Goal: Transaction & Acquisition: Purchase product/service

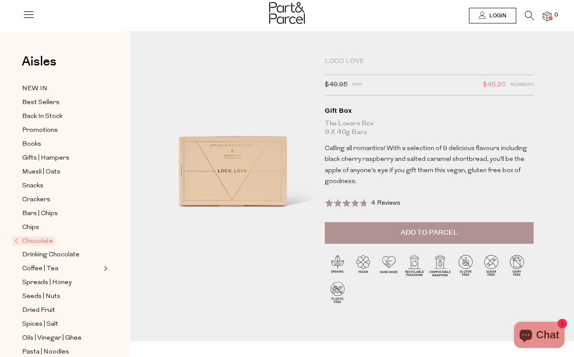
click at [438, 226] on button "Add to Parcel" at bounding box center [429, 233] width 209 height 22
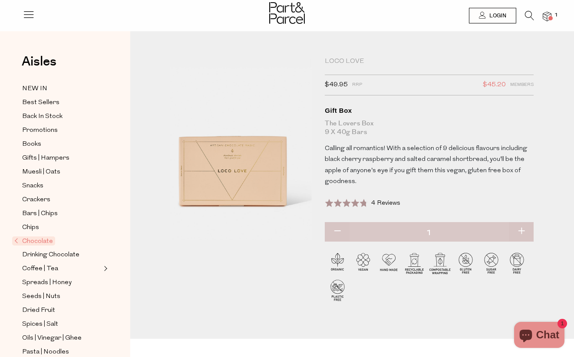
click at [548, 16] on span at bounding box center [550, 18] width 4 height 4
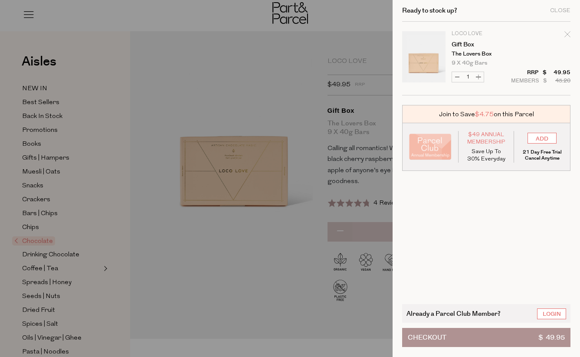
click at [251, 252] on div at bounding box center [290, 178] width 580 height 357
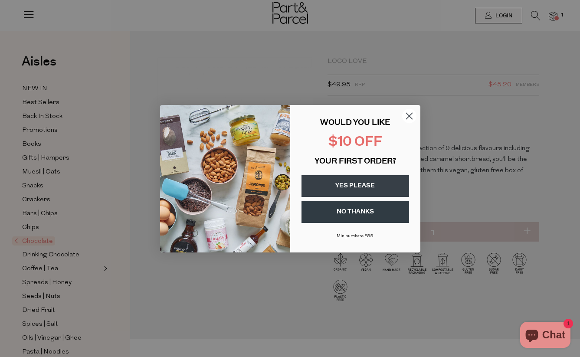
click at [349, 184] on button "YES PLEASE" at bounding box center [356, 186] width 108 height 22
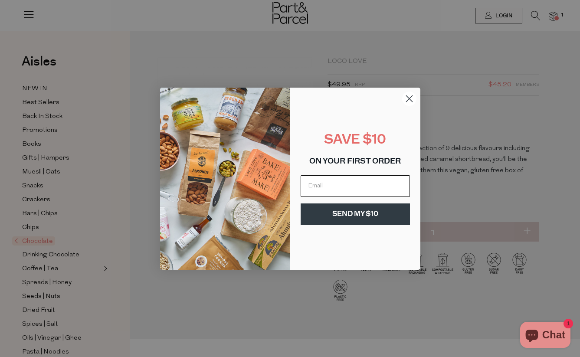
click at [336, 190] on input "Email" at bounding box center [355, 186] width 109 height 22
type input "luda_d4@hotmail.com"
click at [360, 218] on button "SEND MY $10" at bounding box center [355, 214] width 109 height 22
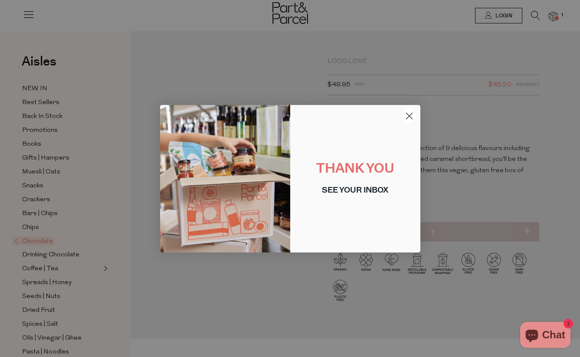
click at [411, 114] on icon "Close dialog" at bounding box center [409, 116] width 6 height 6
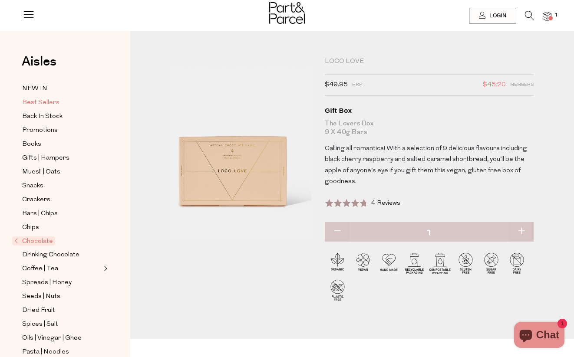
click at [30, 101] on span "Best Sellers" at bounding box center [40, 103] width 37 height 10
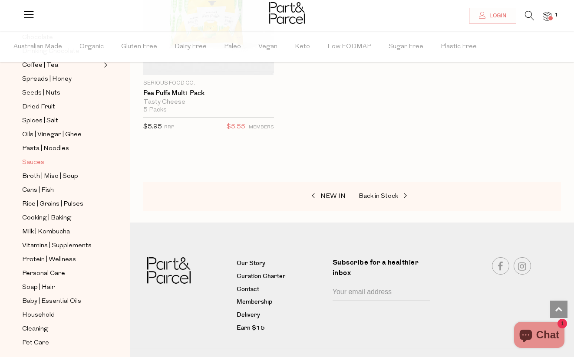
scroll to position [232, 0]
click at [54, 187] on link "Cans | Fish" at bounding box center [61, 189] width 79 height 11
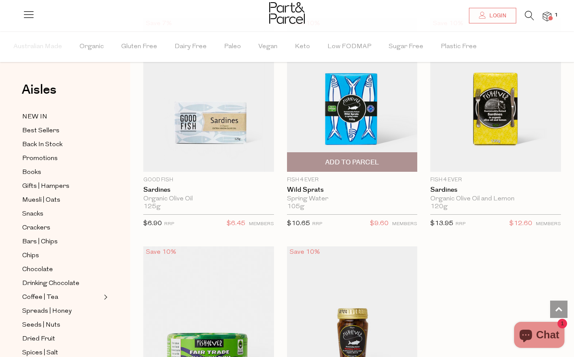
scroll to position [1829, 0]
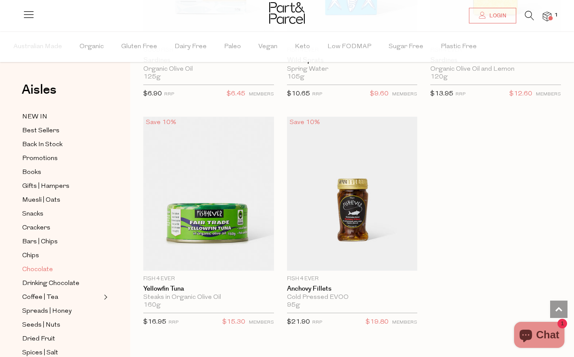
click at [51, 272] on span "Chocolate" at bounding box center [37, 270] width 31 height 10
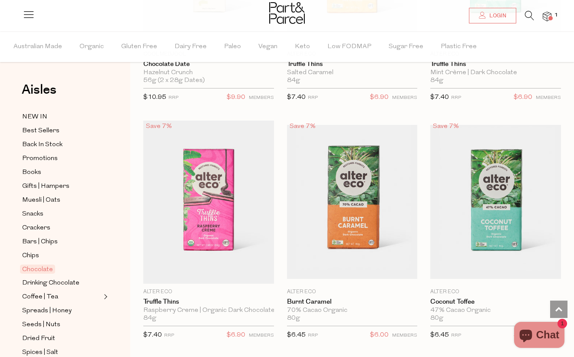
scroll to position [1244, 0]
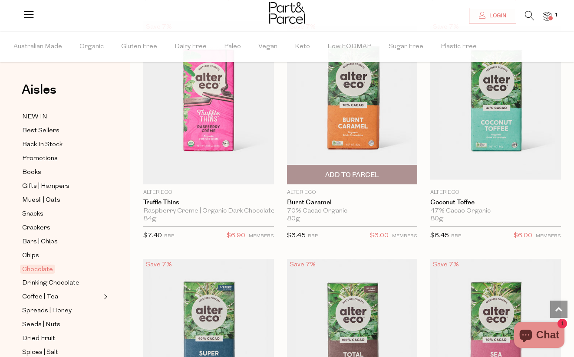
click at [354, 172] on span "Add To Parcel" at bounding box center [352, 175] width 54 height 9
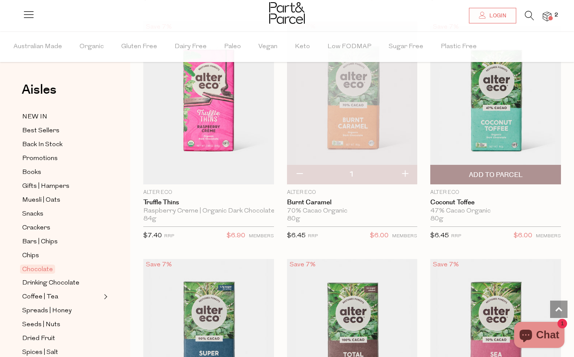
click at [505, 171] on span "Add To Parcel" at bounding box center [496, 175] width 54 height 9
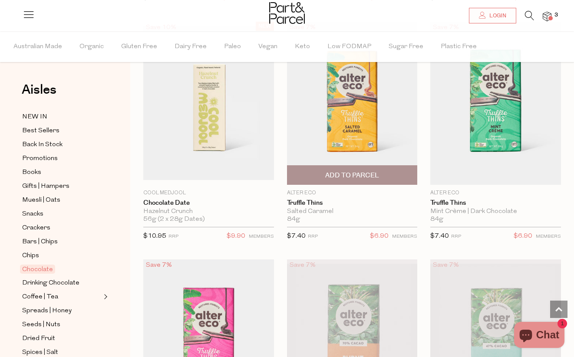
scroll to position [993, 0]
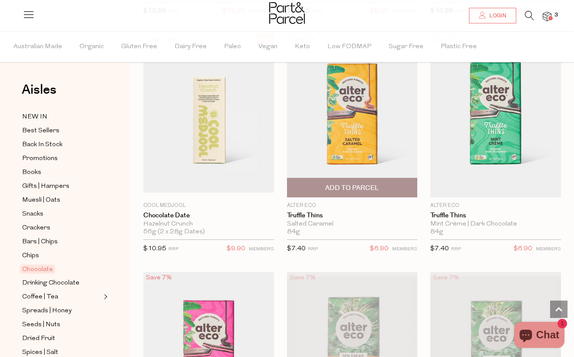
click at [374, 184] on span "Add To Parcel" at bounding box center [352, 188] width 54 height 9
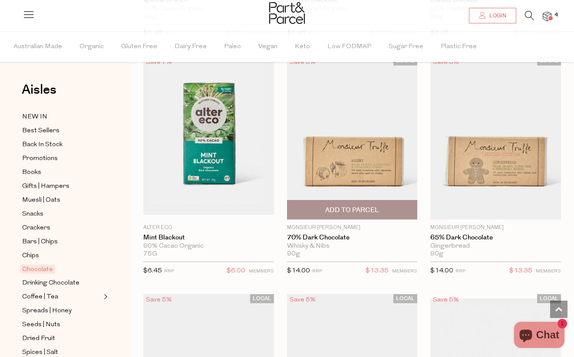
scroll to position [1904, 0]
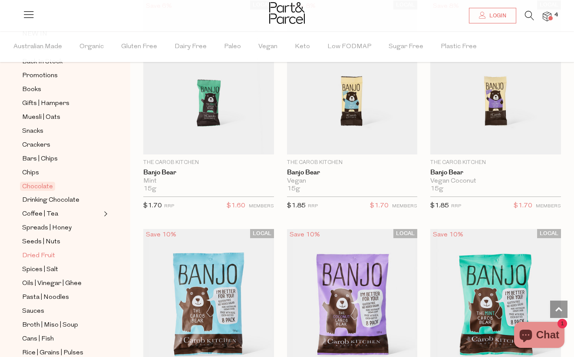
scroll to position [105, 0]
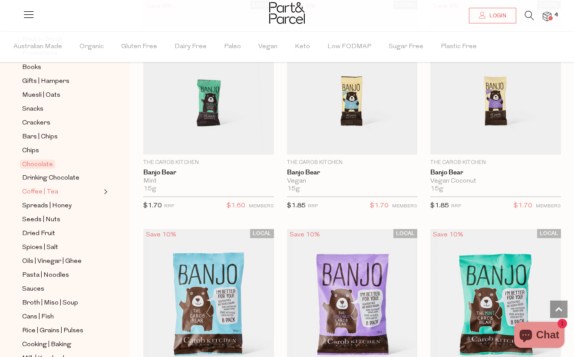
click at [56, 190] on span "Coffee | Tea" at bounding box center [40, 192] width 36 height 10
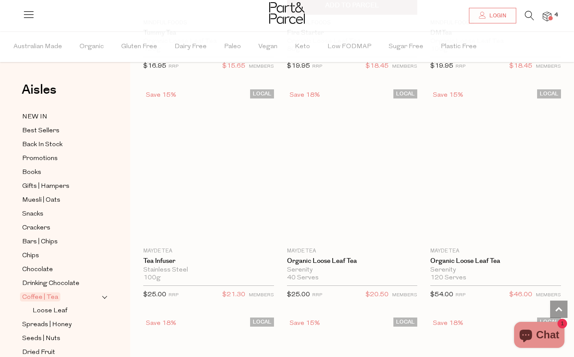
scroll to position [2819, 0]
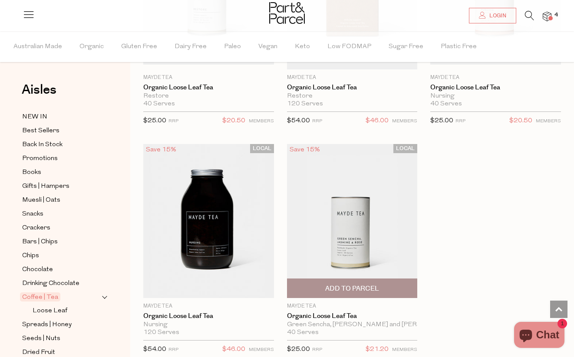
scroll to position [3829, 0]
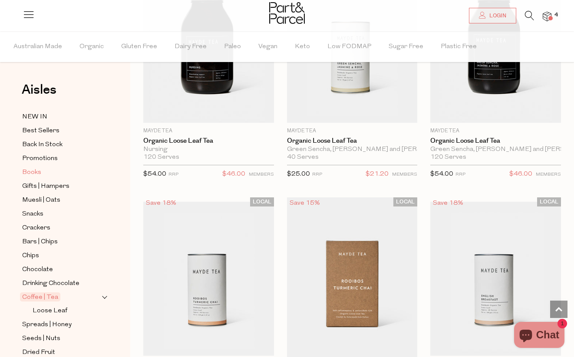
click at [39, 172] on span "Books" at bounding box center [31, 172] width 19 height 10
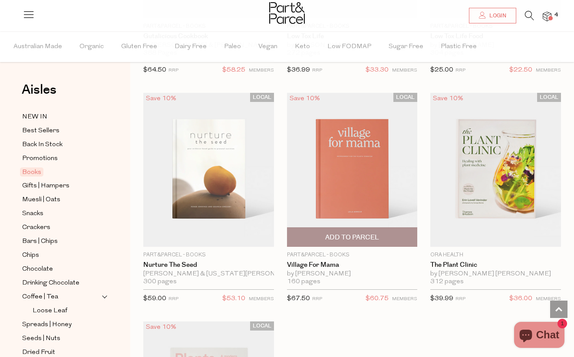
scroll to position [652, 0]
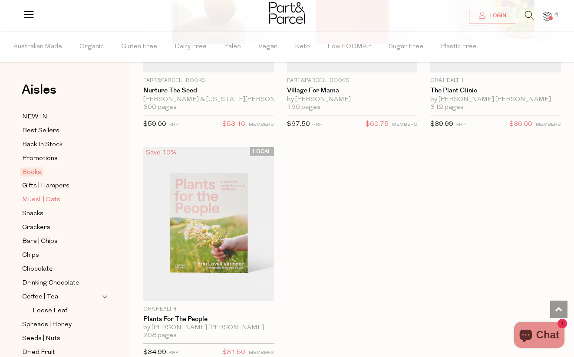
click at [38, 198] on span "Muesli | Oats" at bounding box center [41, 200] width 38 height 10
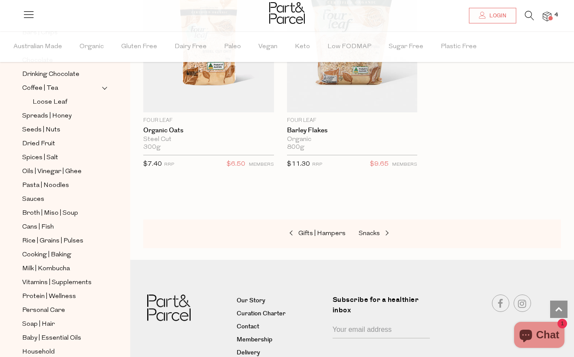
scroll to position [207, 0]
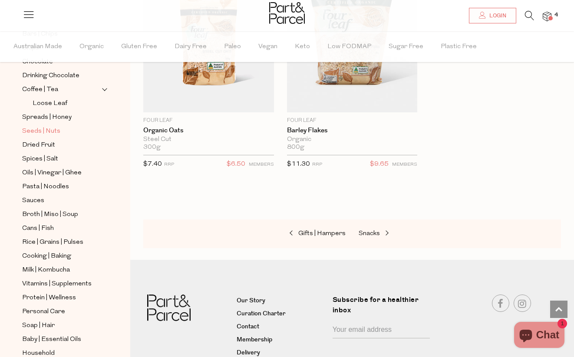
click at [57, 130] on span "Seeds | Nuts" at bounding box center [41, 131] width 38 height 10
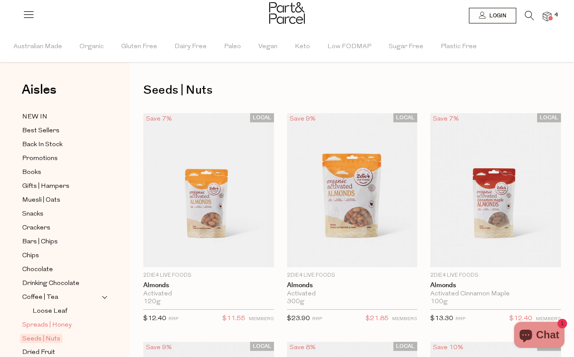
click at [53, 327] on span "Spreads | Honey" at bounding box center [46, 325] width 49 height 10
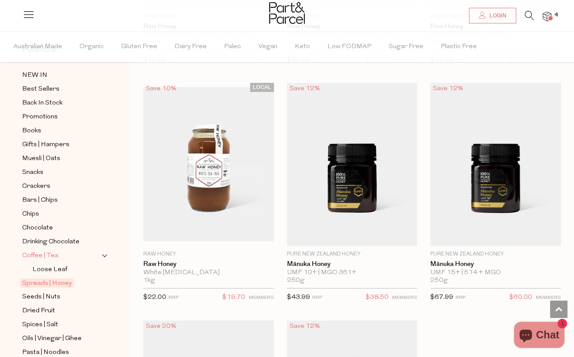
scroll to position [43, 0]
click at [53, 292] on span "Seeds | Nuts" at bounding box center [41, 296] width 38 height 10
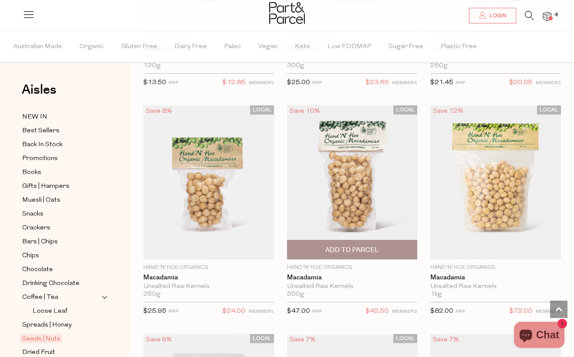
scroll to position [1150, 0]
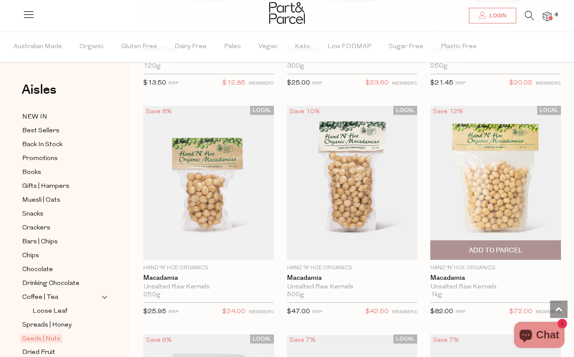
click at [499, 247] on span "Add To Parcel" at bounding box center [496, 250] width 54 height 9
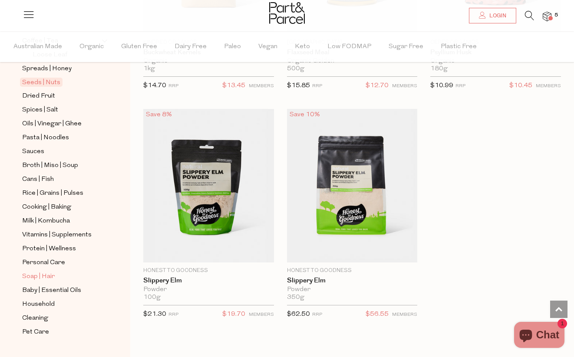
scroll to position [275, 0]
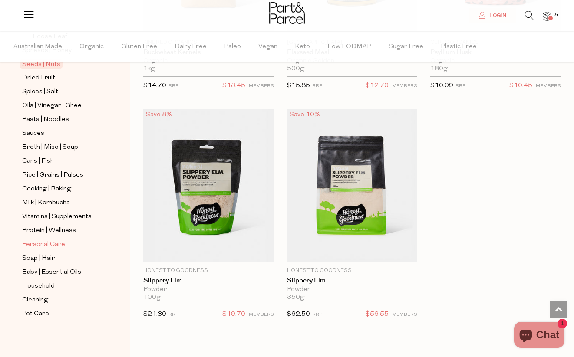
click at [52, 244] on span "Personal Care" at bounding box center [43, 245] width 43 height 10
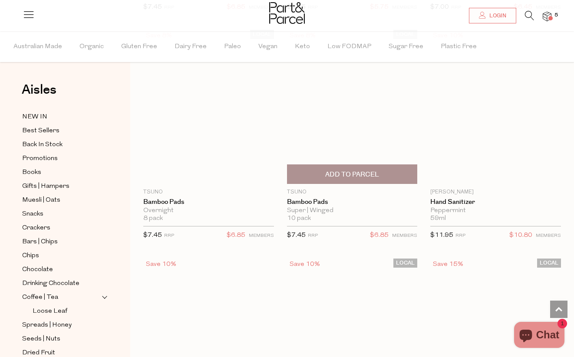
scroll to position [3137, 0]
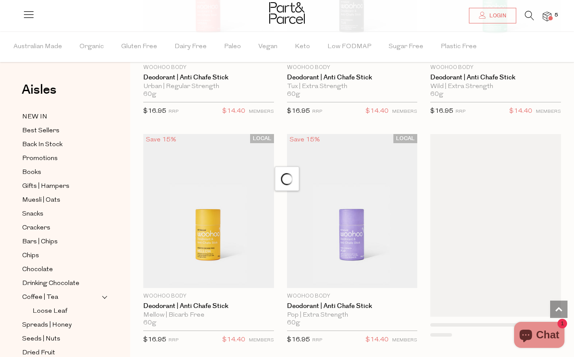
scroll to position [3727, 0]
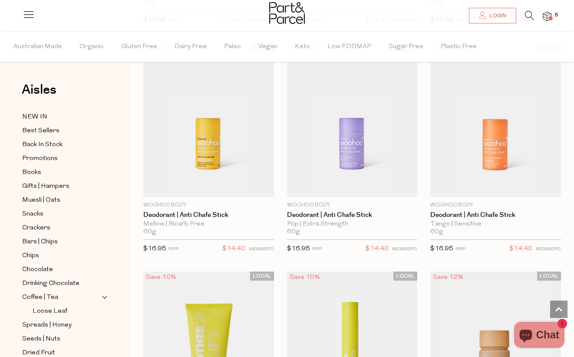
click at [550, 17] on span at bounding box center [550, 18] width 4 height 4
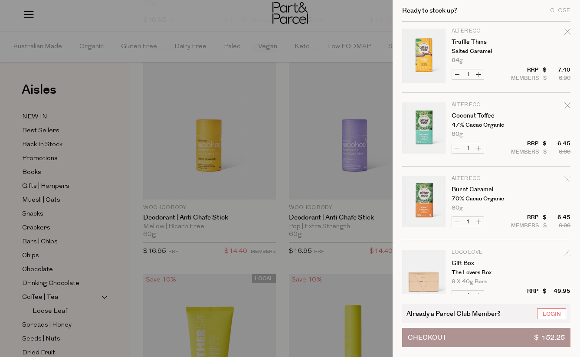
scroll to position [172, 0]
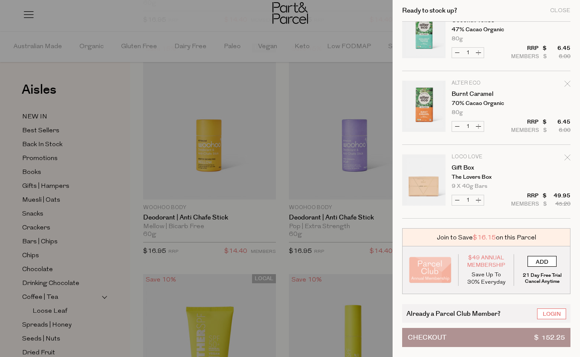
click at [542, 262] on input "ADD" at bounding box center [542, 261] width 29 height 11
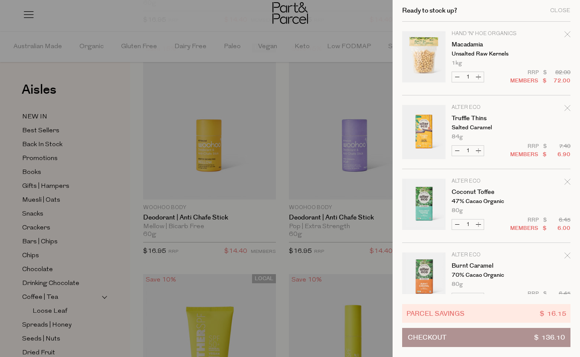
scroll to position [167, 0]
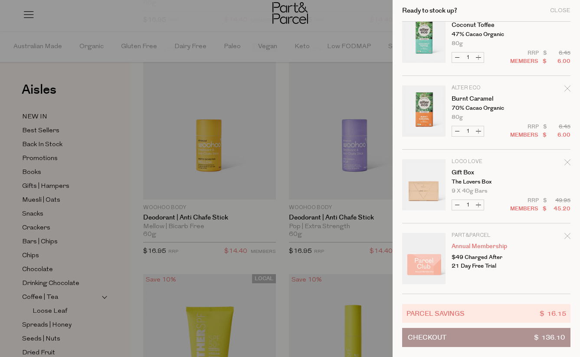
click at [567, 236] on icon "Remove Annual Membership" at bounding box center [567, 236] width 6 height 6
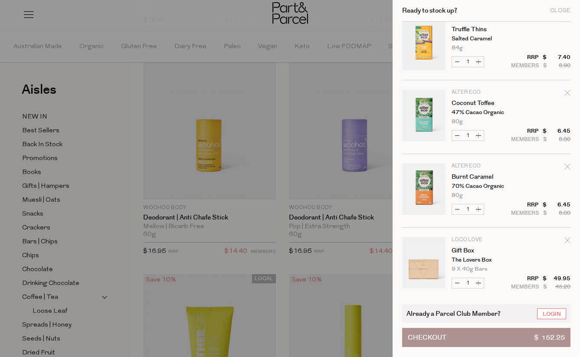
scroll to position [172, 0]
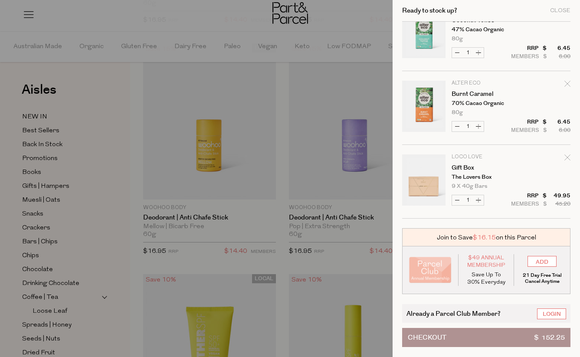
click at [480, 199] on button "Increase Gift Box" at bounding box center [478, 200] width 10 height 10
type input "2"
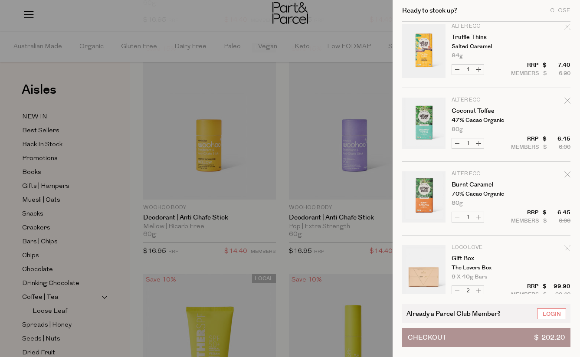
scroll to position [0, 0]
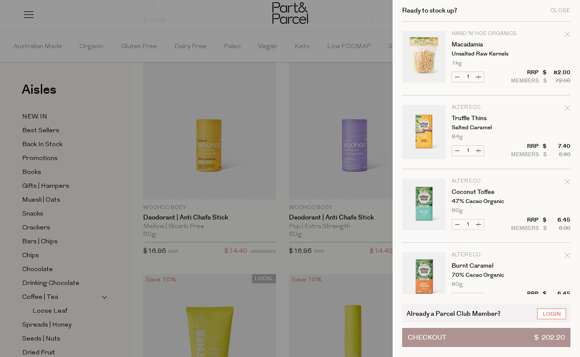
click at [352, 17] on div at bounding box center [290, 178] width 580 height 357
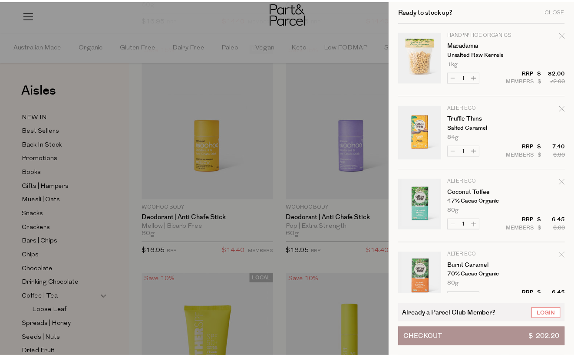
scroll to position [3727, 0]
